Goal: Task Accomplishment & Management: Use online tool/utility

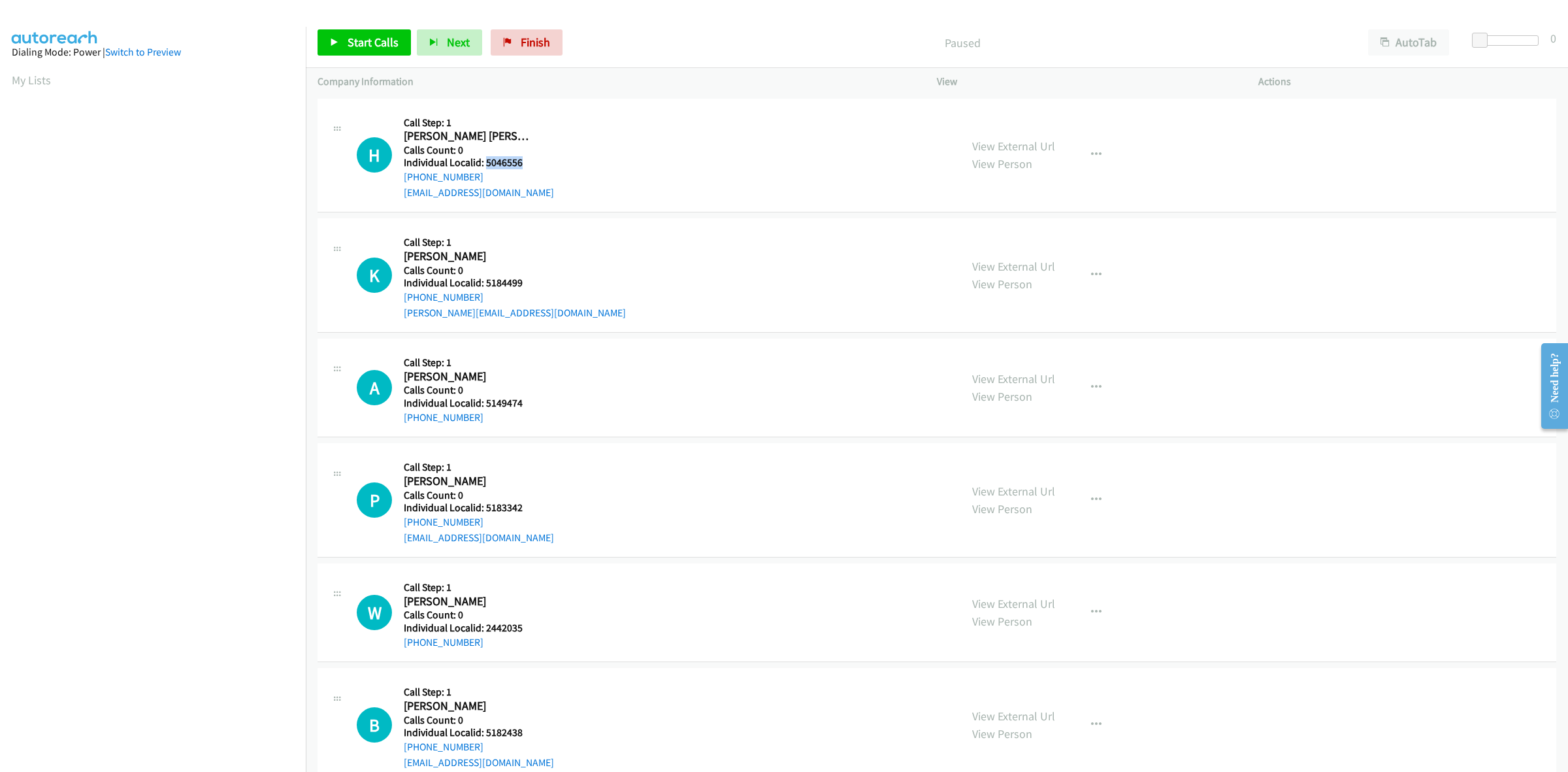
drag, startPoint x: 527, startPoint y: 160, endPoint x: 486, endPoint y: 158, distance: 41.0
click at [486, 158] on h5 "Individual Localid: 5046556" at bounding box center [479, 163] width 150 height 13
copy h5 "5046556"
drag, startPoint x: 482, startPoint y: 170, endPoint x: 396, endPoint y: 184, distance: 87.1
click at [396, 184] on div "H Callback Scheduled Call Step: 1 Holden Evensen America/Los_Angeles Calls Coun…" at bounding box center [653, 156] width 592 height 90
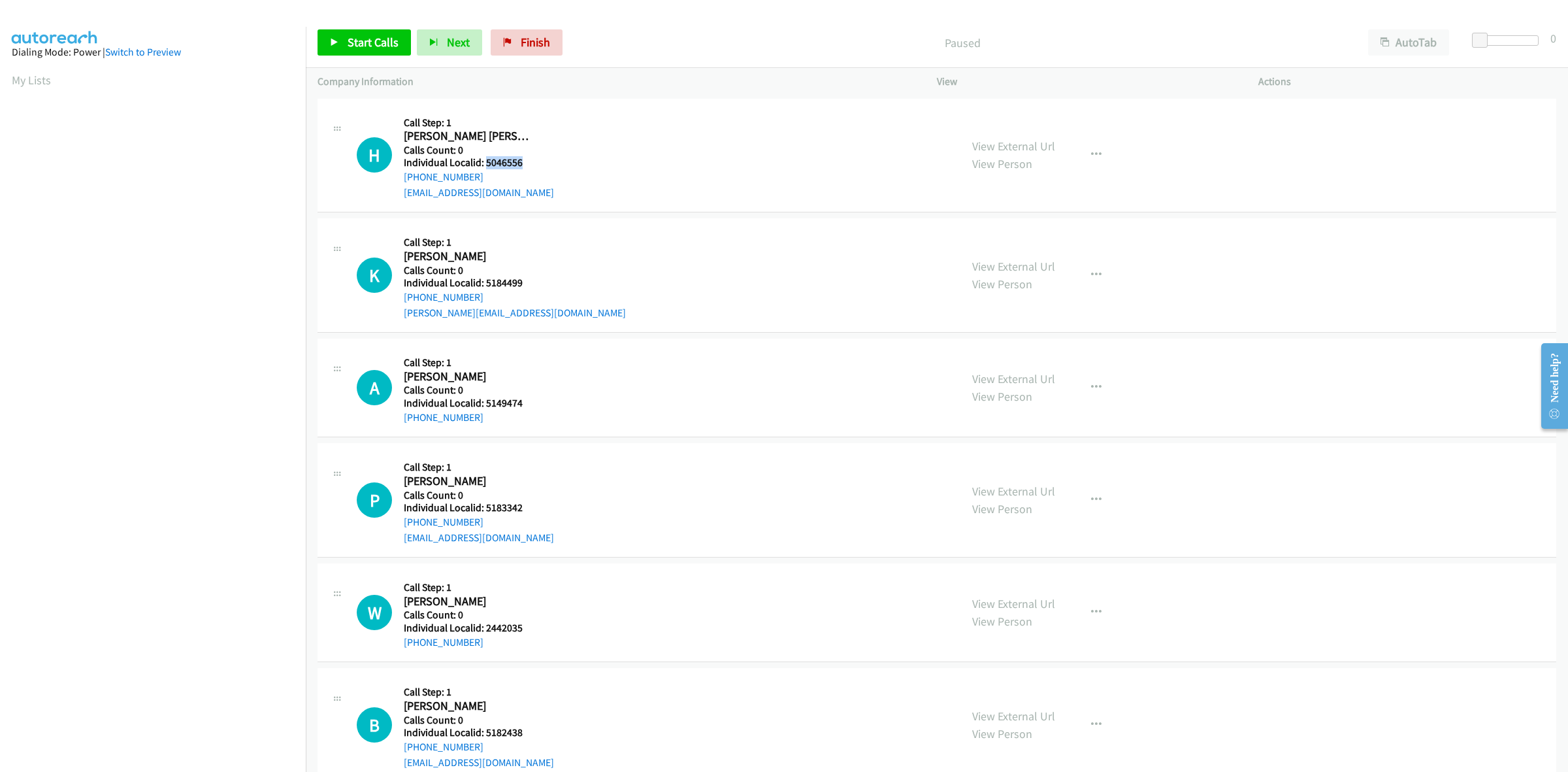
copy link "+1 760-963-4014"
drag, startPoint x: 528, startPoint y: 161, endPoint x: 485, endPoint y: 162, distance: 43.0
click at [485, 162] on div "H Callback Scheduled Call Step: 1 Holden Evensen America/Los_Angeles Calls Coun…" at bounding box center [653, 156] width 592 height 90
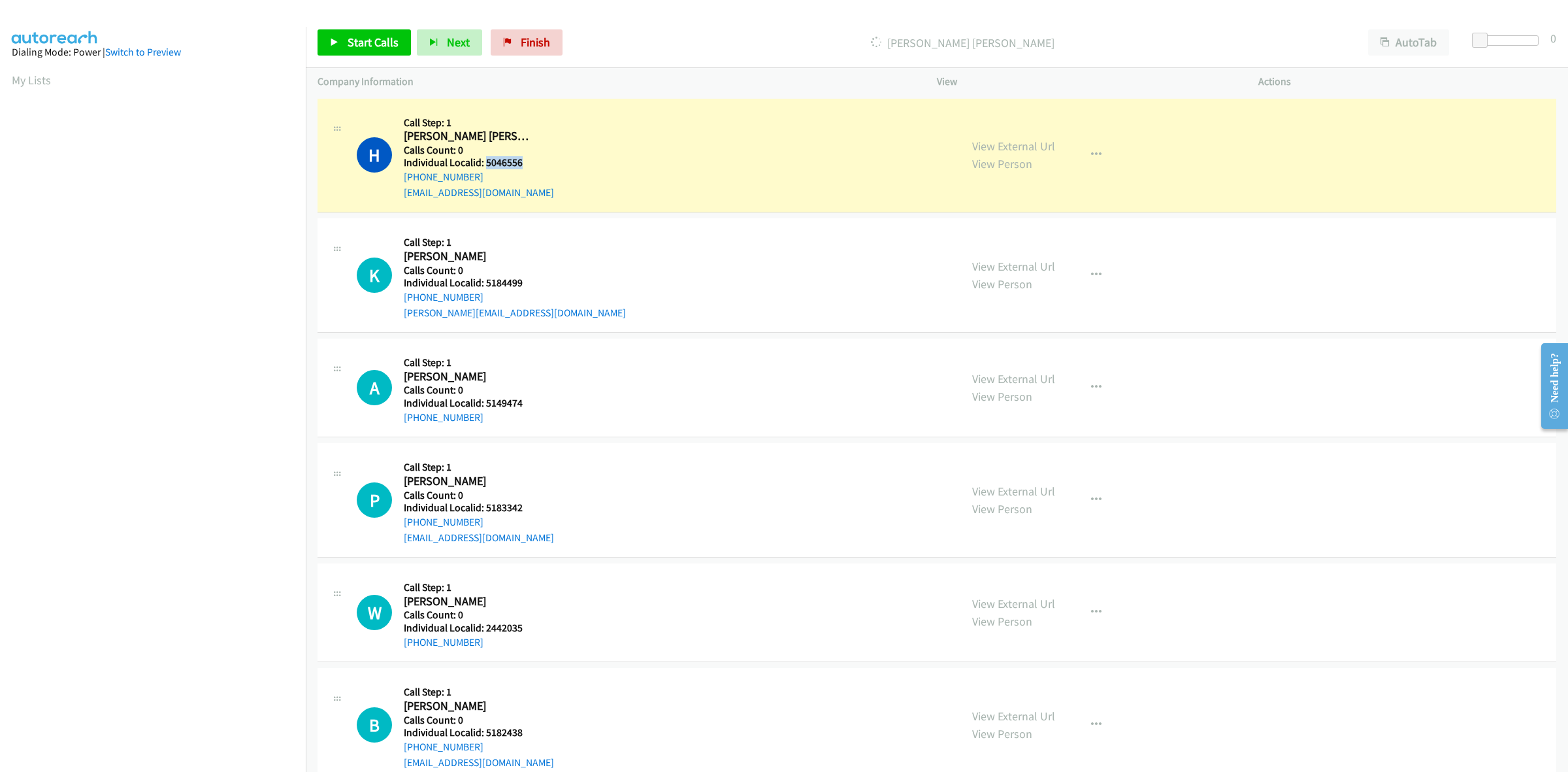
copy h5 "5046556"
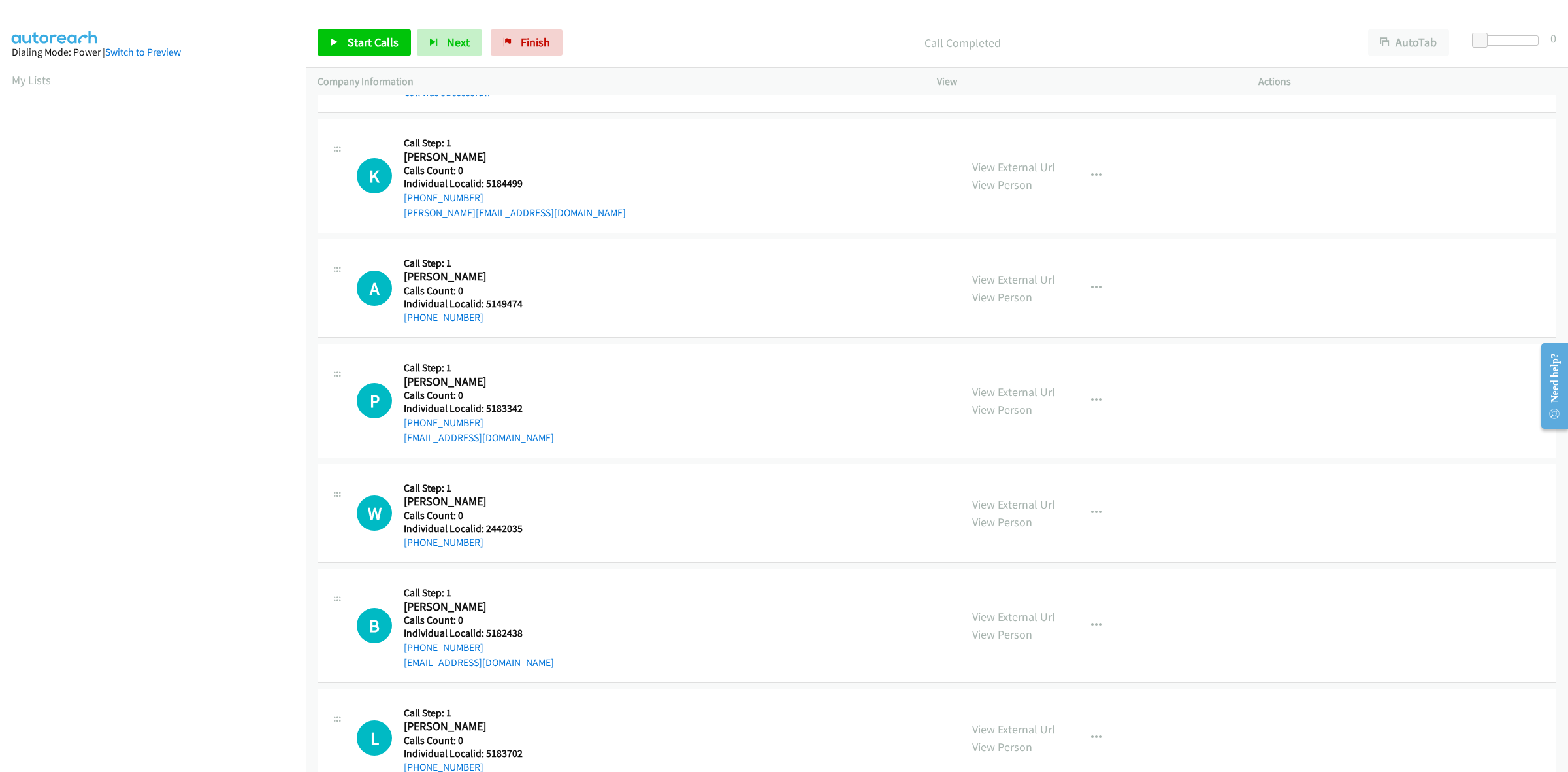
scroll to position [143, 0]
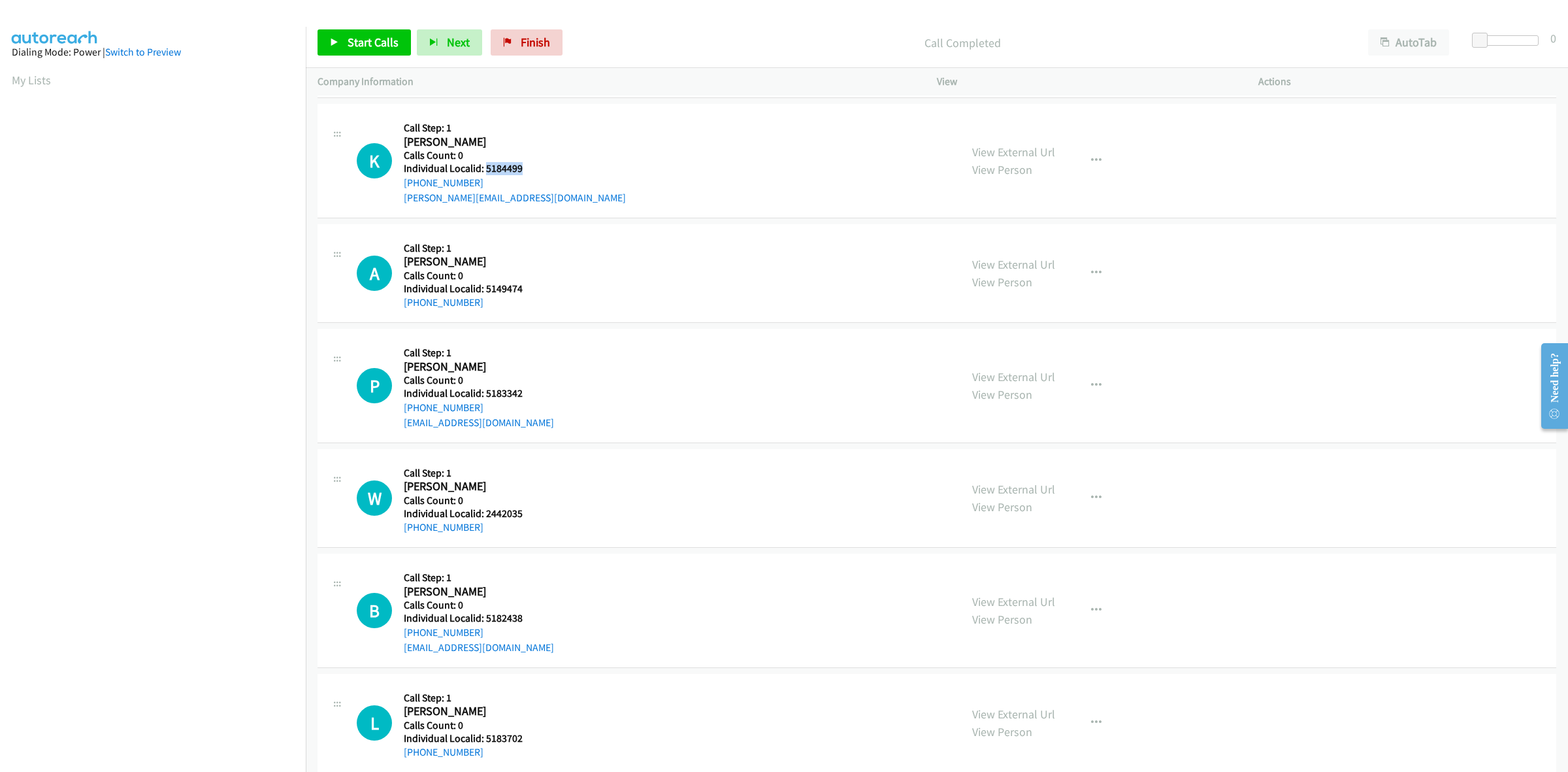
drag, startPoint x: 524, startPoint y: 166, endPoint x: 485, endPoint y: 164, distance: 39.1
click at [485, 164] on h5 "Individual Localid: 5184499" at bounding box center [515, 169] width 222 height 13
copy h5 "5184499"
drag, startPoint x: 477, startPoint y: 181, endPoint x: 402, endPoint y: 186, distance: 75.2
click at [402, 186] on div "K Callback Scheduled Call Step: 1 Kailum Callahan America/Los_Angeles Calls Cou…" at bounding box center [653, 161] width 592 height 90
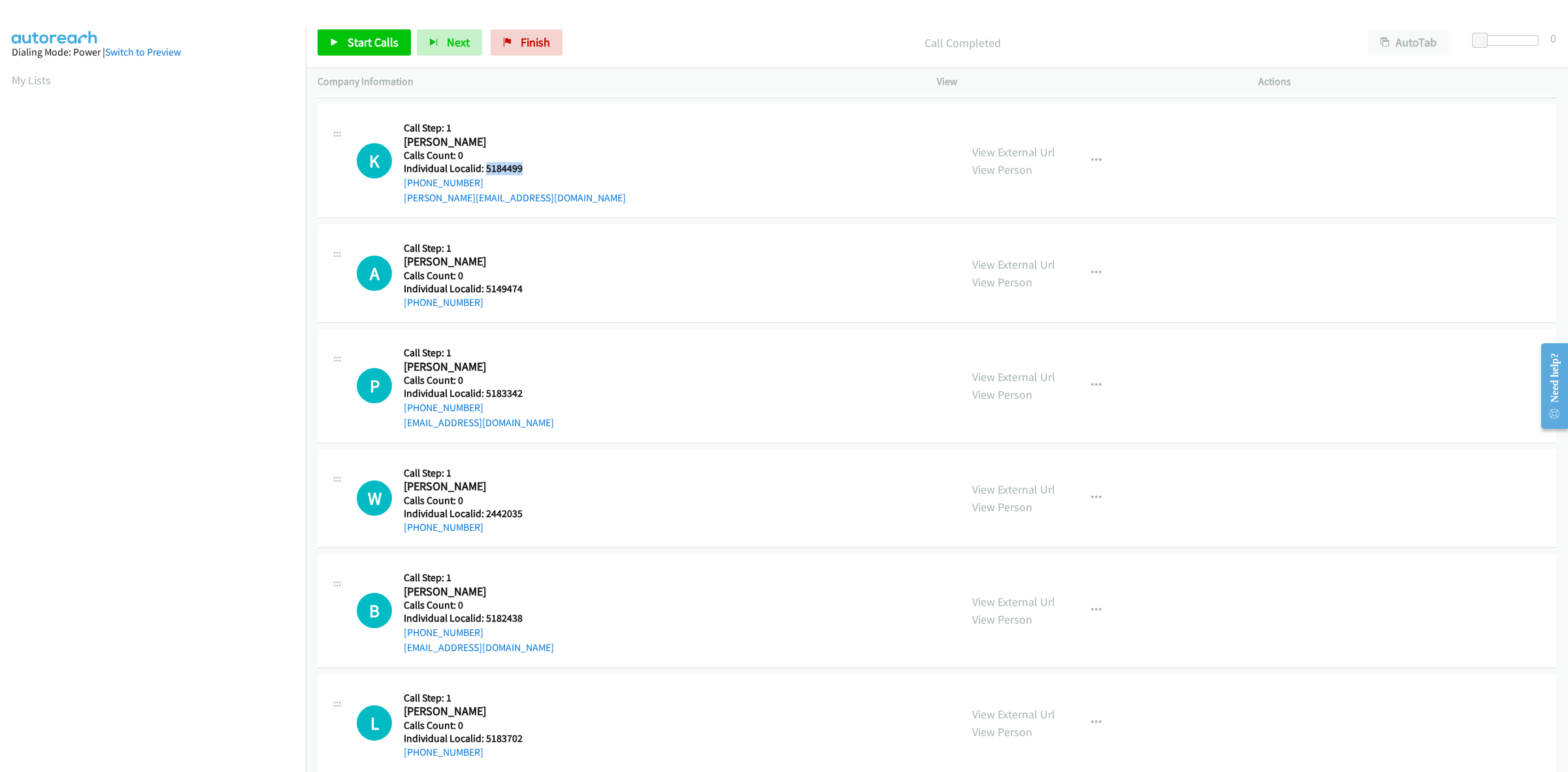
copy link "+1 208-310-0426"
drag, startPoint x: 530, startPoint y: 165, endPoint x: 485, endPoint y: 167, distance: 45.0
click at [485, 167] on div "K Callback Scheduled Call Step: 1 Kailum Callahan America/Los_Angeles Calls Cou…" at bounding box center [653, 161] width 592 height 90
copy h5 "5184499"
